Goal: Check status: Check status

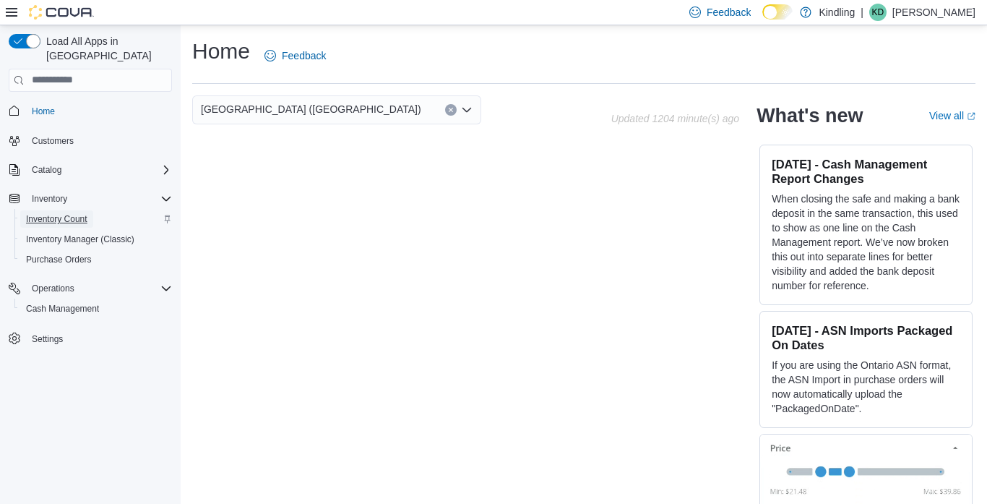
click at [63, 213] on span "Inventory Count" at bounding box center [56, 219] width 61 height 12
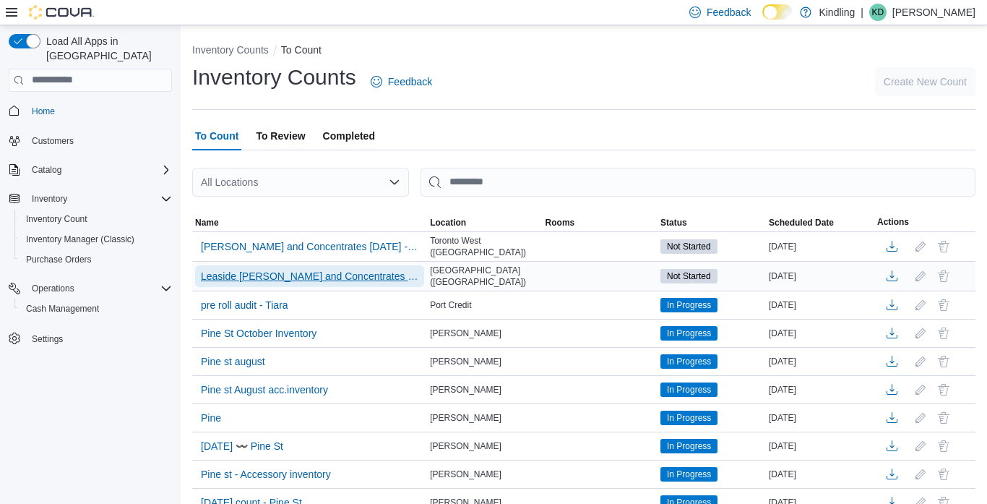
click at [229, 276] on span "Leaside Bev and Concentrates Oct 12th - East York (Leaside)" at bounding box center [310, 276] width 218 height 14
